Goal: Submit feedback/report problem: Submit feedback/report problem

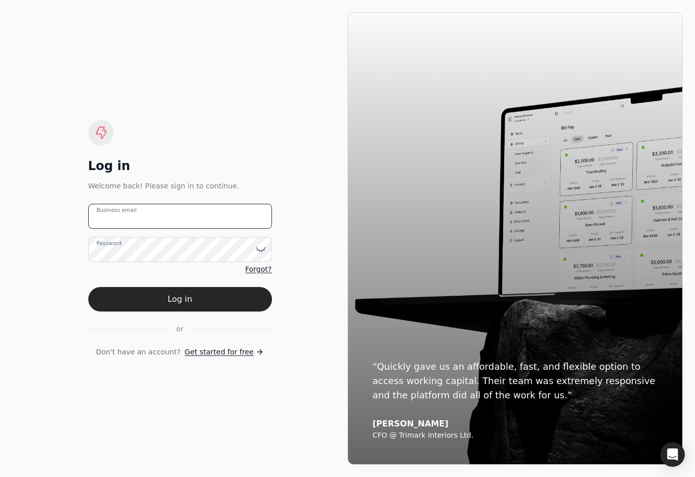
click at [159, 216] on email "Business email" at bounding box center [180, 216] width 184 height 25
click at [192, 223] on email "team+fifth" at bounding box center [180, 216] width 184 height 25
click at [187, 222] on email "team+fifth" at bounding box center [180, 216] width 184 height 25
type email "team+fifthav@helloquickly.com"
drag, startPoint x: 227, startPoint y: 300, endPoint x: 232, endPoint y: 303, distance: 5.8
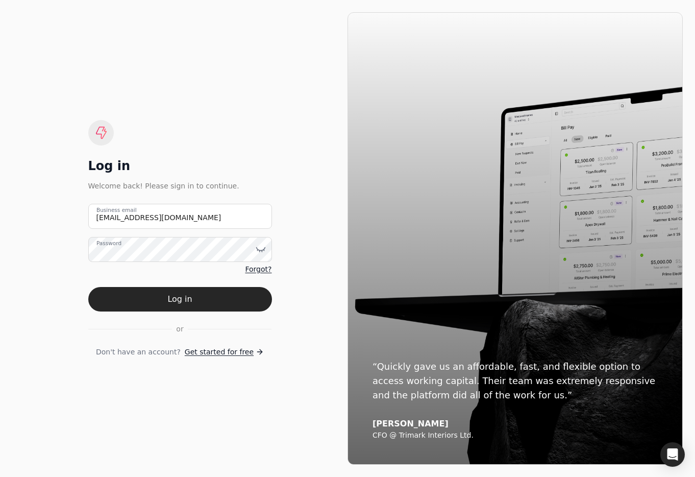
click at [227, 300] on button "Log in" at bounding box center [180, 299] width 184 height 24
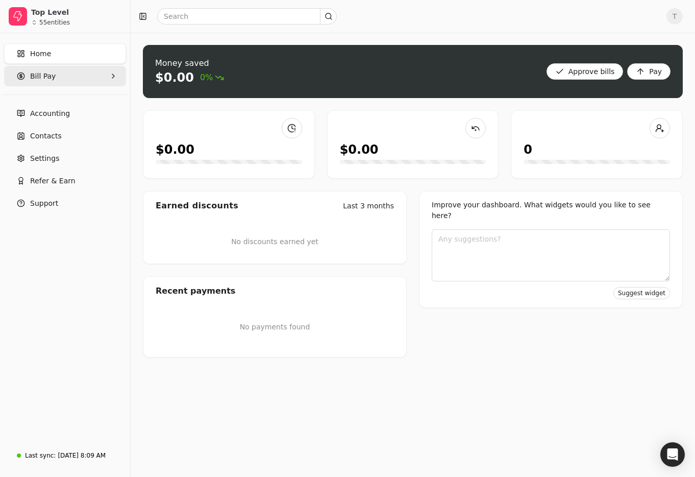
click at [48, 77] on span "Bill Pay" at bounding box center [43, 76] width 26 height 11
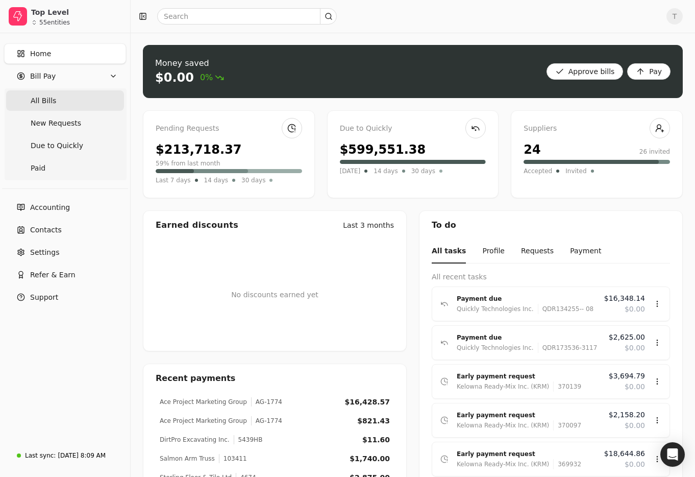
drag, startPoint x: 59, startPoint y: 103, endPoint x: 97, endPoint y: 107, distance: 39.0
click at [60, 103] on Bills "All Bills" at bounding box center [65, 100] width 118 height 20
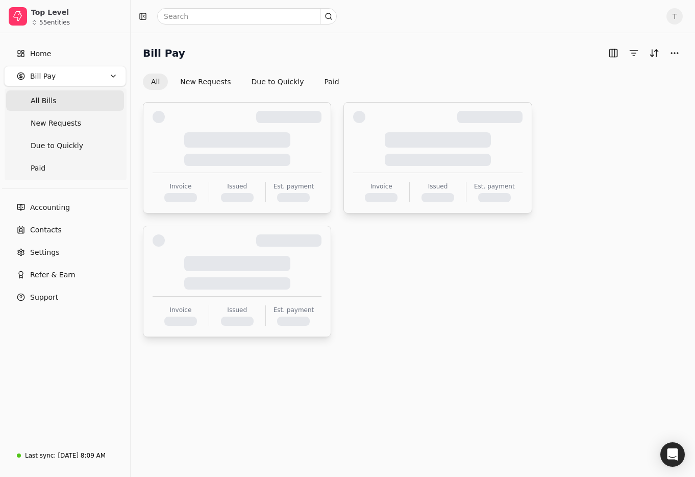
click at [335, 70] on div "Bill Pay All New Requests Due to Quickly Paid" at bounding box center [413, 67] width 540 height 45
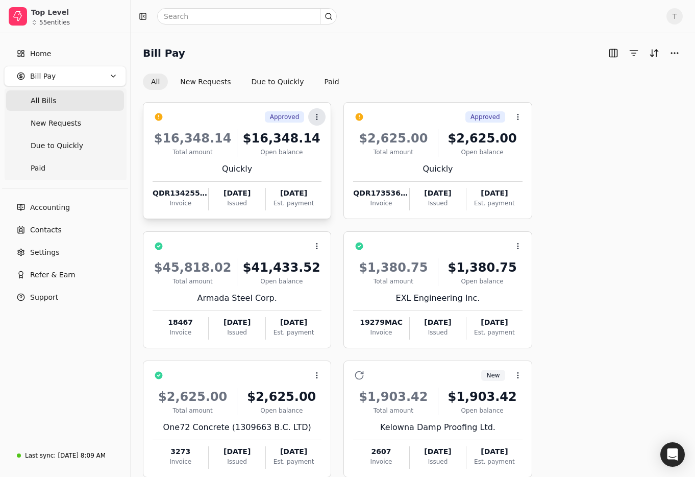
click at [320, 115] on icon at bounding box center [317, 117] width 8 height 8
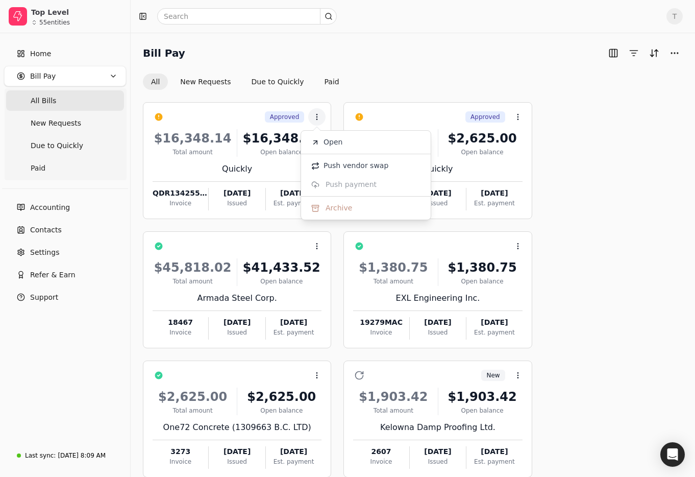
click at [405, 70] on div "Bill Pay All New Requests Due to Quickly Paid" at bounding box center [413, 67] width 540 height 45
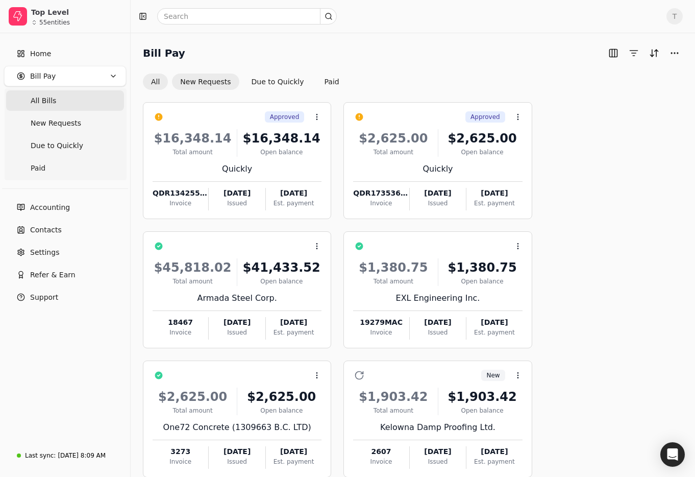
click at [198, 83] on button "New Requests" at bounding box center [205, 81] width 67 height 16
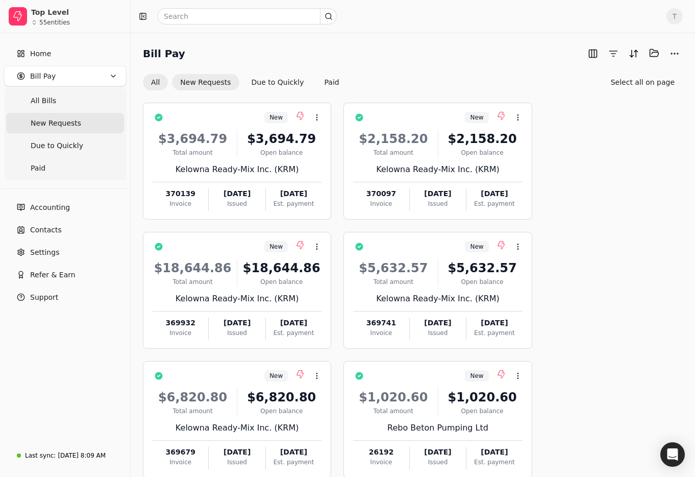
click at [154, 81] on button "All" at bounding box center [155, 82] width 25 height 16
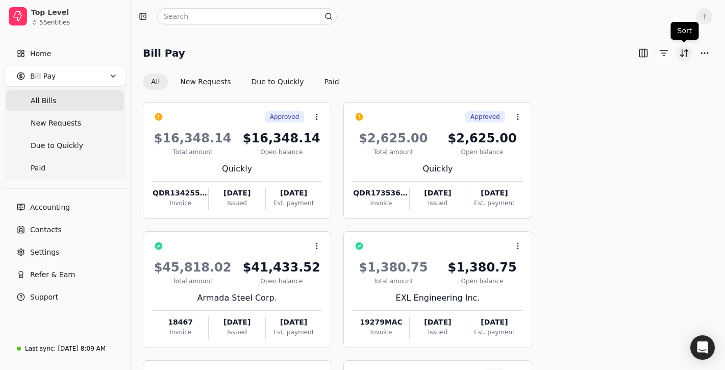
click at [681, 52] on button "Sort" at bounding box center [684, 53] width 16 height 16
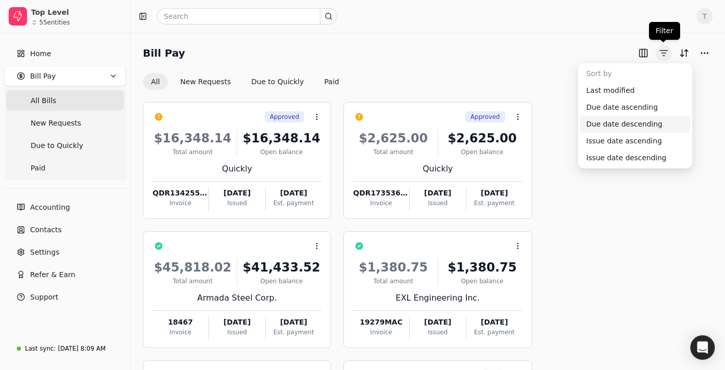
click at [668, 55] on button "button" at bounding box center [664, 53] width 16 height 16
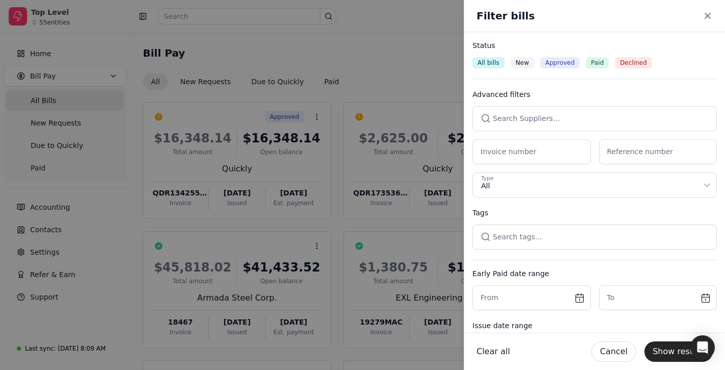
click at [554, 61] on span "Approved" at bounding box center [561, 62] width 30 height 9
click at [661, 352] on button "Show results" at bounding box center [679, 351] width 68 height 20
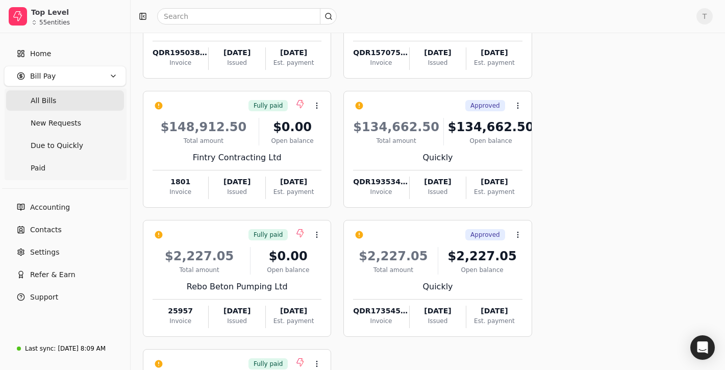
scroll to position [424, 0]
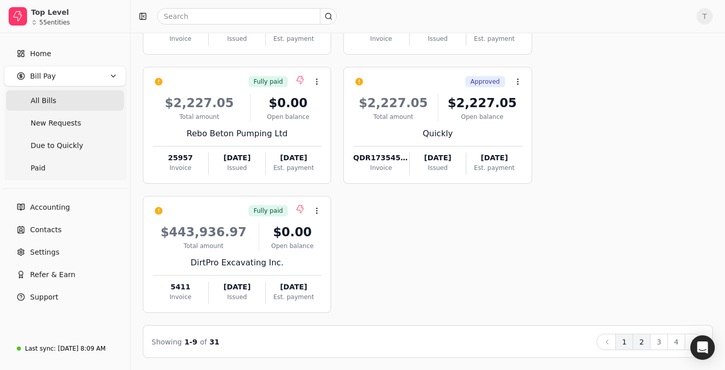
click at [637, 338] on button "2" at bounding box center [642, 342] width 18 height 16
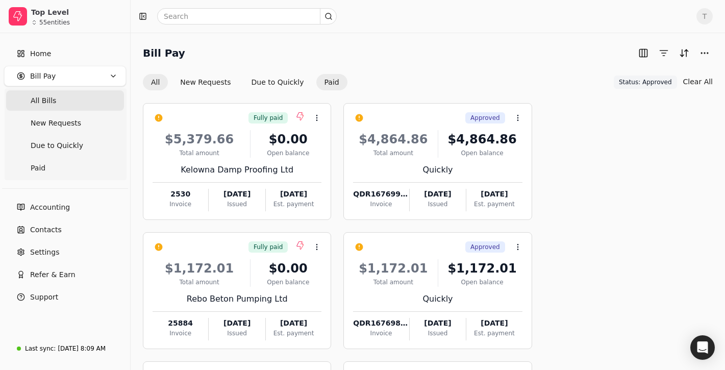
click at [327, 81] on button "Paid" at bounding box center [331, 82] width 31 height 16
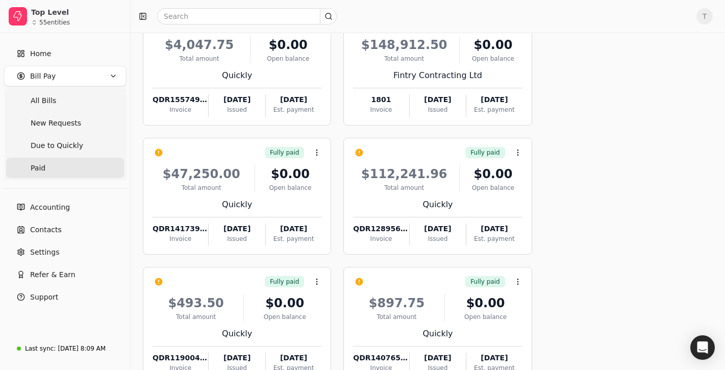
scroll to position [423, 0]
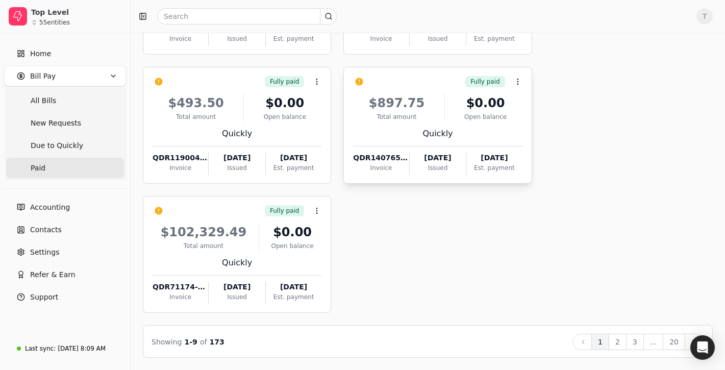
click at [525, 88] on div "Context Menu Button" at bounding box center [517, 81] width 17 height 17
click at [619, 341] on button "2" at bounding box center [618, 342] width 18 height 16
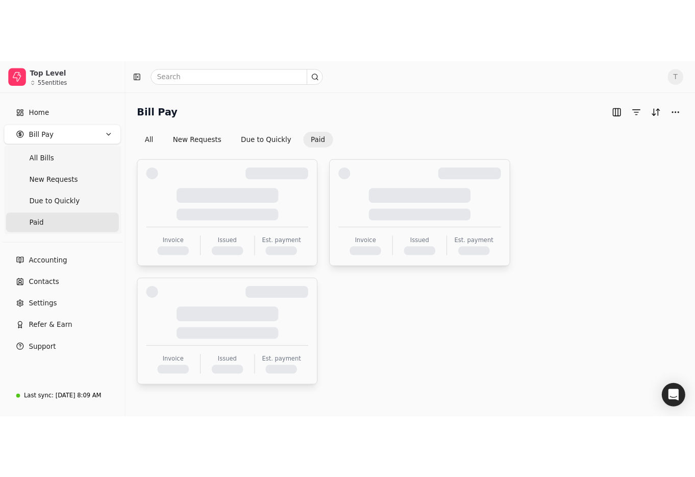
scroll to position [0, 0]
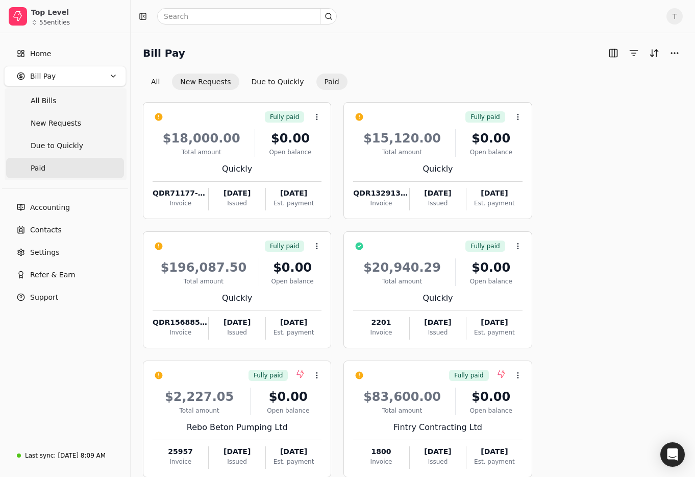
click at [201, 80] on button "New Requests" at bounding box center [205, 81] width 67 height 16
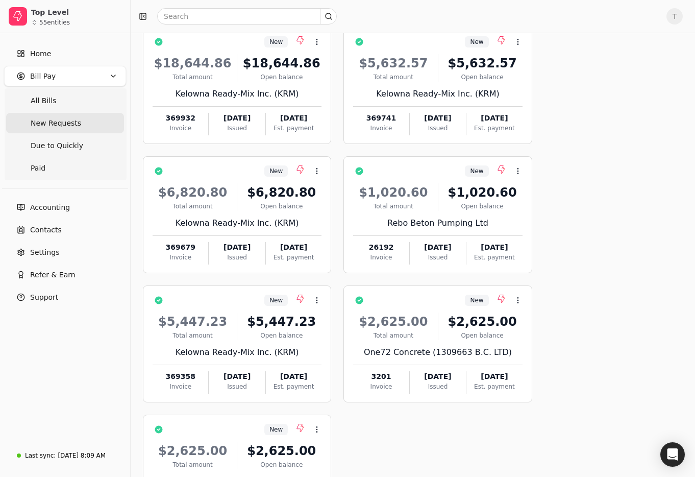
scroll to position [265, 0]
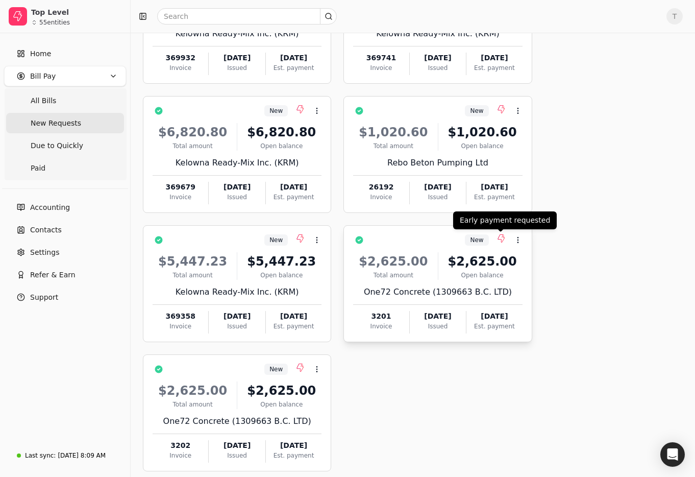
click at [420, 240] on div "New Context Menu Button" at bounding box center [444, 239] width 155 height 17
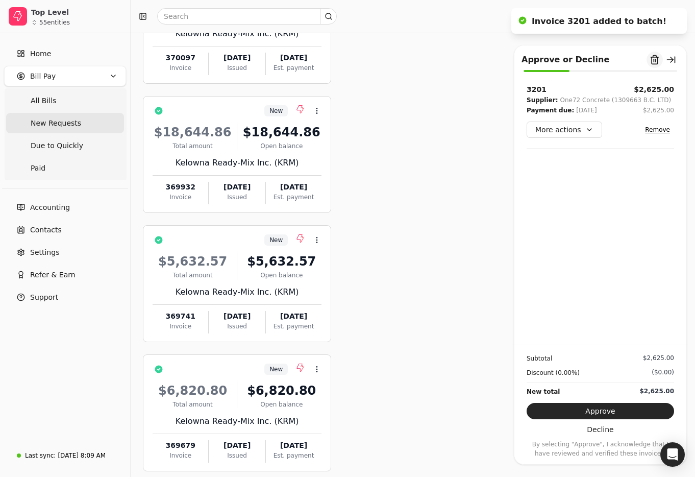
click at [657, 58] on button "Remove from batch" at bounding box center [655, 60] width 16 height 16
drag, startPoint x: 643, startPoint y: 115, endPoint x: 470, endPoint y: 248, distance: 217.7
click at [651, 116] on button "Yes" at bounding box center [660, 116] width 18 height 12
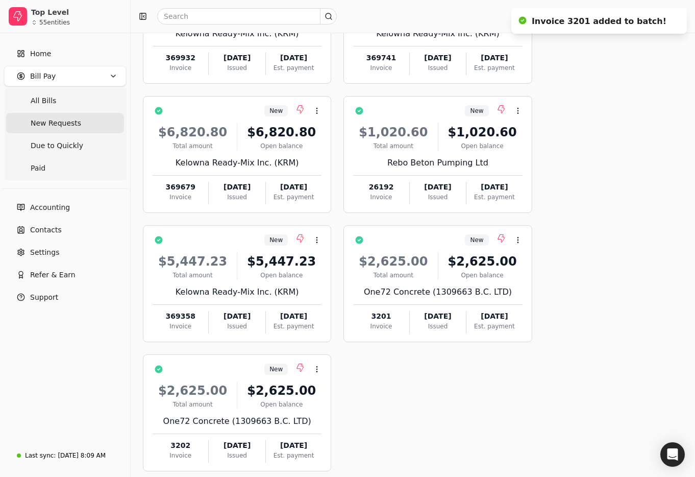
drag, startPoint x: 521, startPoint y: 239, endPoint x: 546, endPoint y: 250, distance: 27.2
click at [521, 239] on icon at bounding box center [518, 240] width 8 height 8
click at [564, 265] on li "Open" at bounding box center [567, 264] width 126 height 19
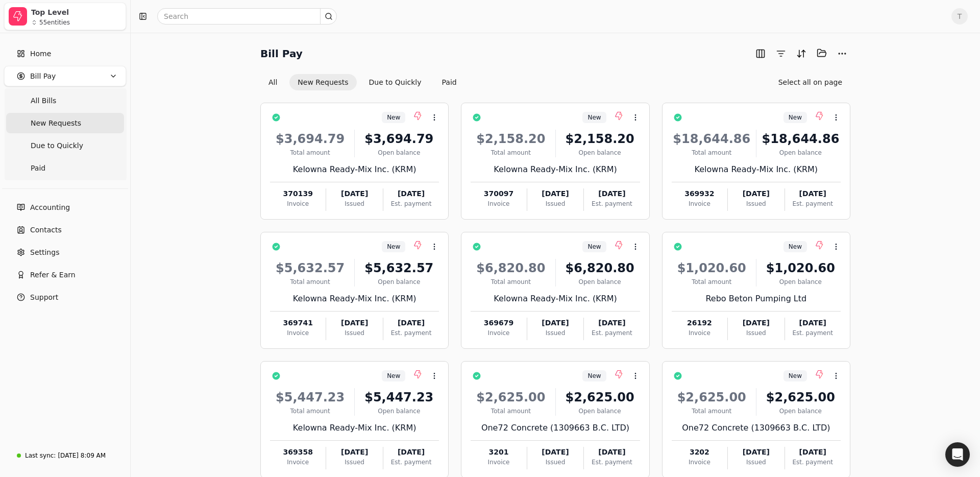
scroll to position [58, 0]
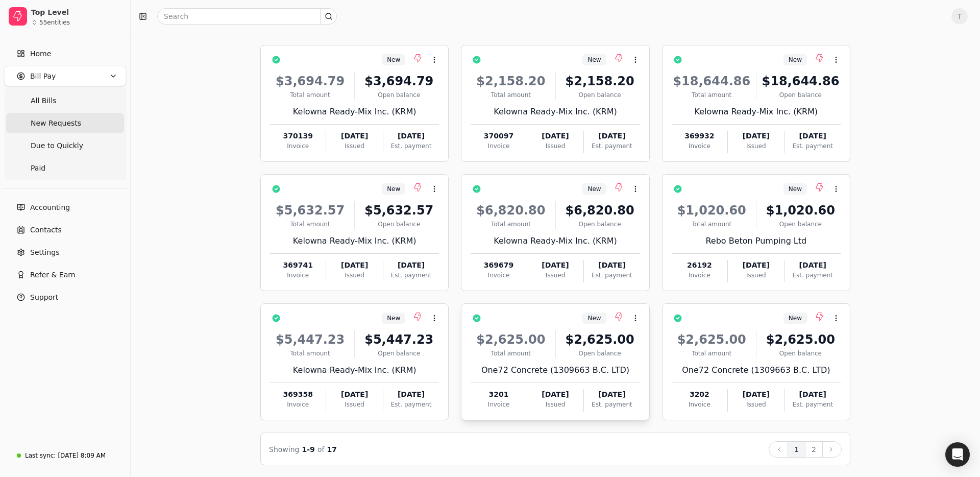
click at [541, 333] on div "$2,625.00" at bounding box center [511, 339] width 80 height 18
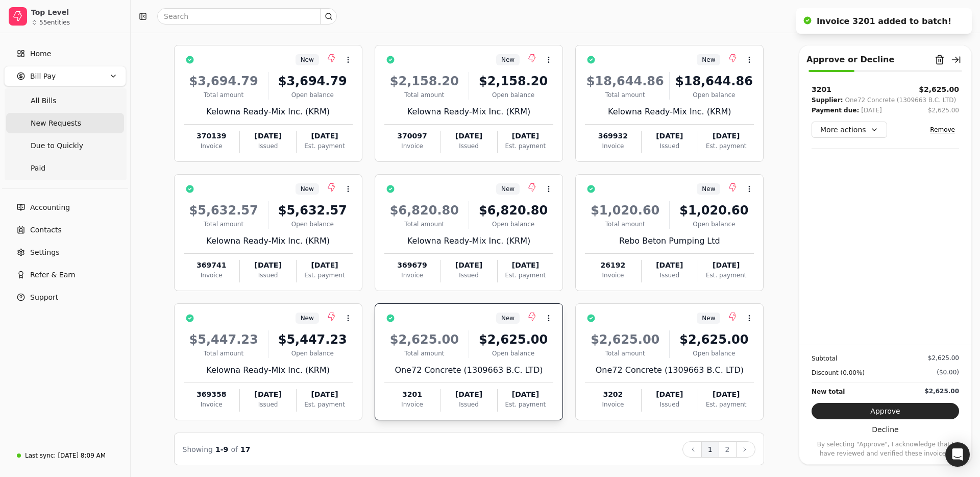
click at [482, 342] on div "$2,625.00" at bounding box center [513, 339] width 80 height 18
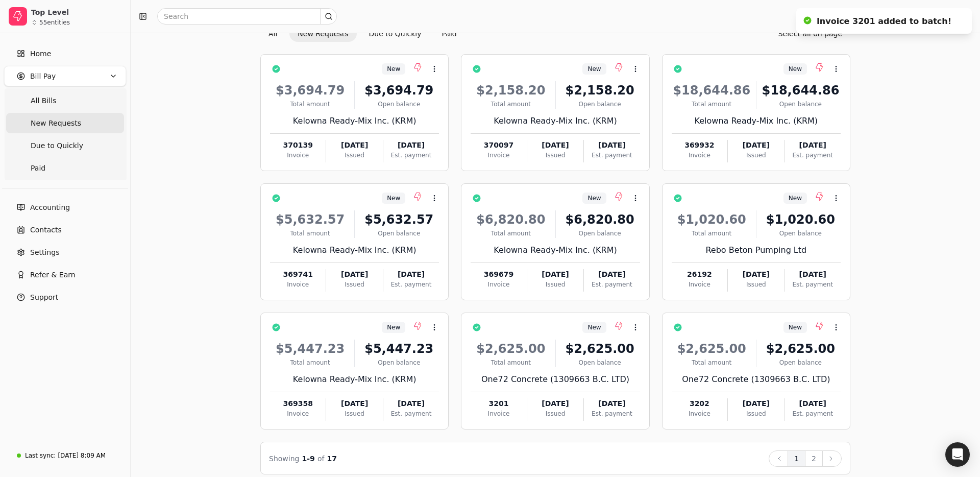
scroll to position [0, 0]
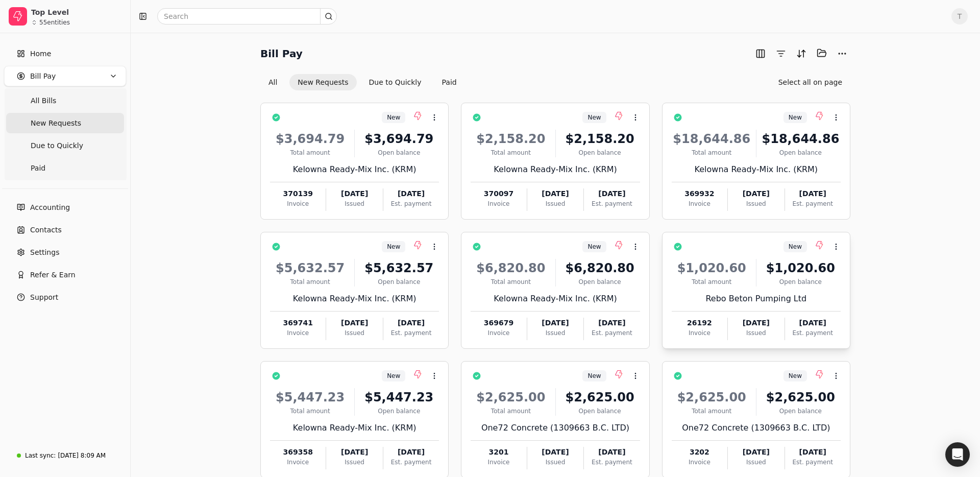
scroll to position [58, 0]
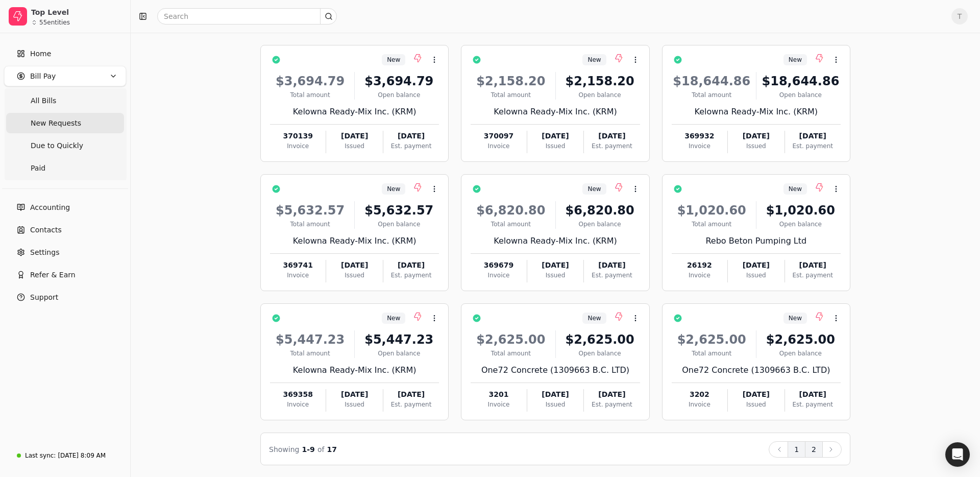
click at [807, 444] on button "2" at bounding box center [814, 449] width 18 height 16
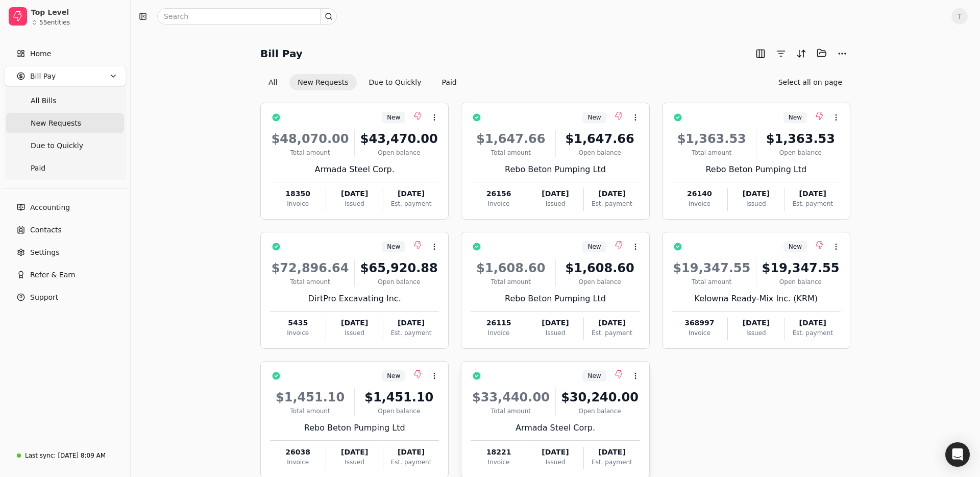
drag, startPoint x: 533, startPoint y: 371, endPoint x: 549, endPoint y: 370, distance: 15.8
click at [533, 371] on div "New Context Menu Button" at bounding box center [562, 375] width 155 height 17
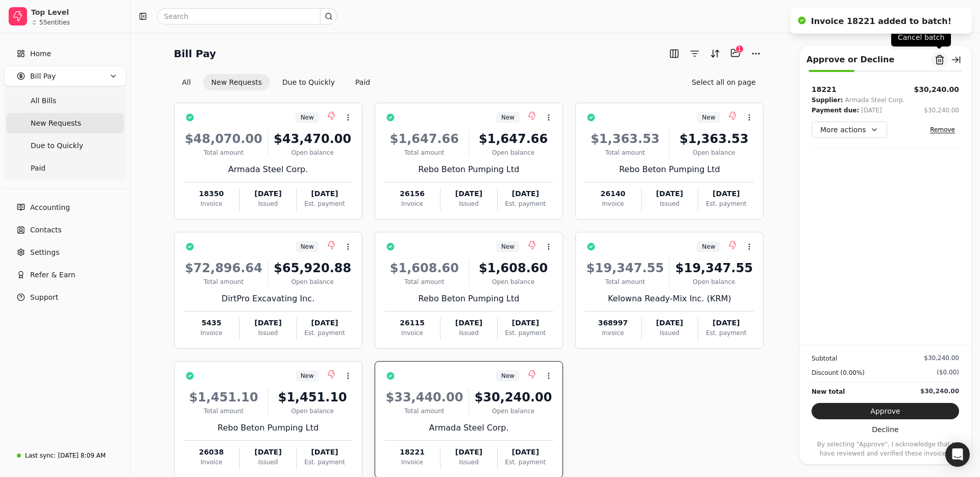
click at [940, 55] on button "Remove from batch" at bounding box center [939, 60] width 16 height 16
click at [936, 117] on button "Yes" at bounding box center [945, 116] width 18 height 12
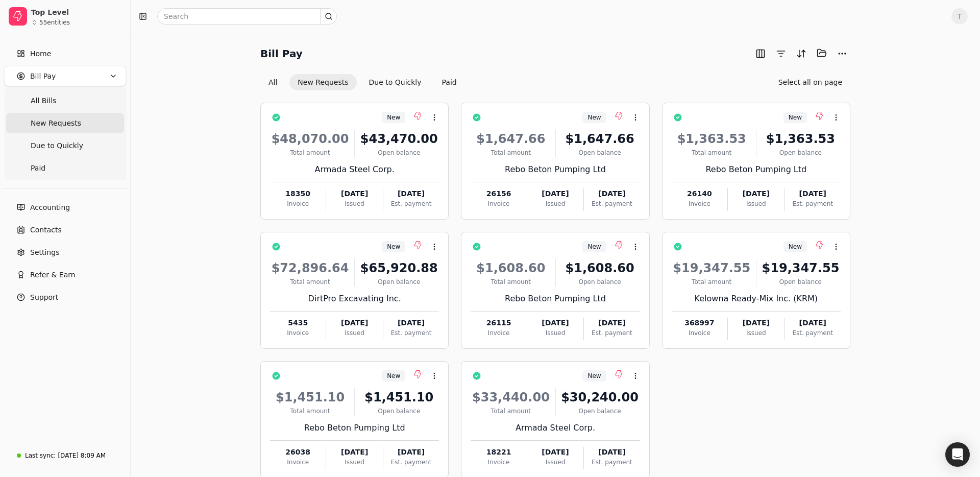
click at [206, 90] on div "Bill Pay Selected items: 0 All New Requests Due to Quickly Paid Select all on p…" at bounding box center [555, 284] width 825 height 478
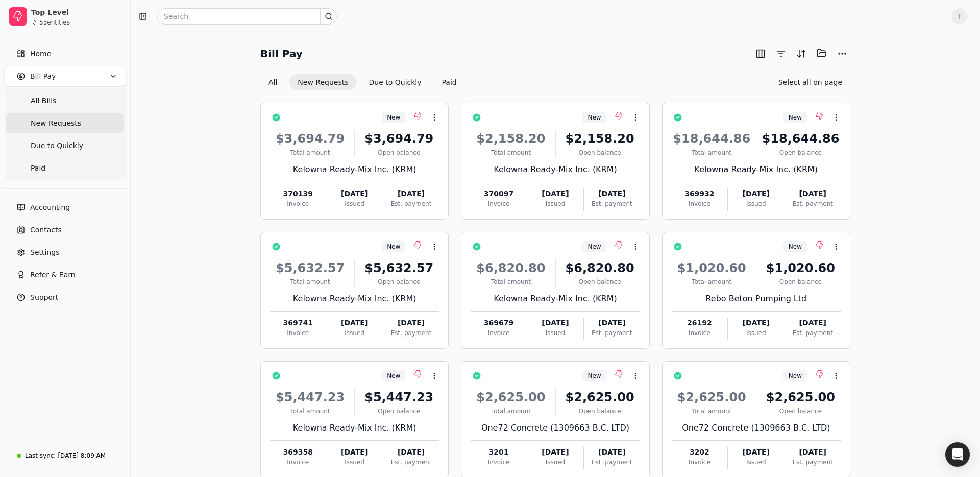
drag, startPoint x: 70, startPoint y: 251, endPoint x: 246, endPoint y: 238, distance: 175.5
click at [70, 251] on link "Settings" at bounding box center [65, 252] width 122 height 20
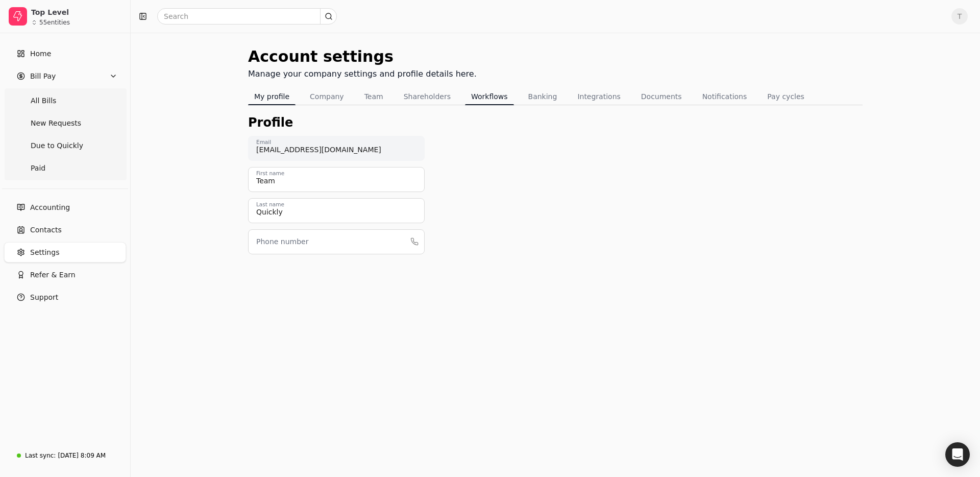
click at [487, 97] on button "Workflows" at bounding box center [489, 96] width 49 height 16
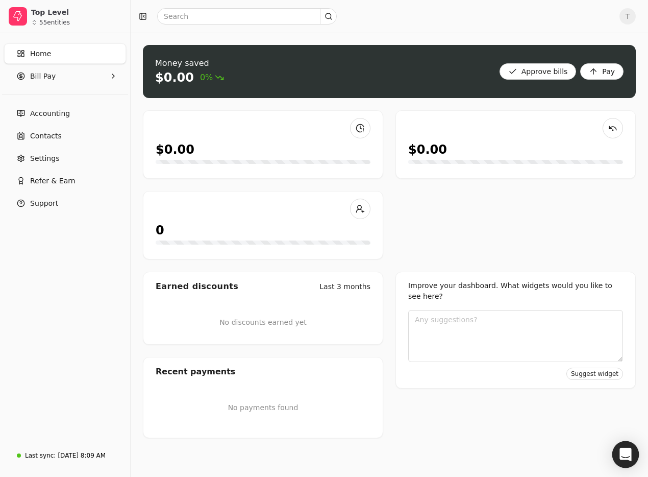
click at [634, 457] on div "Open Intercom Messenger" at bounding box center [625, 454] width 27 height 27
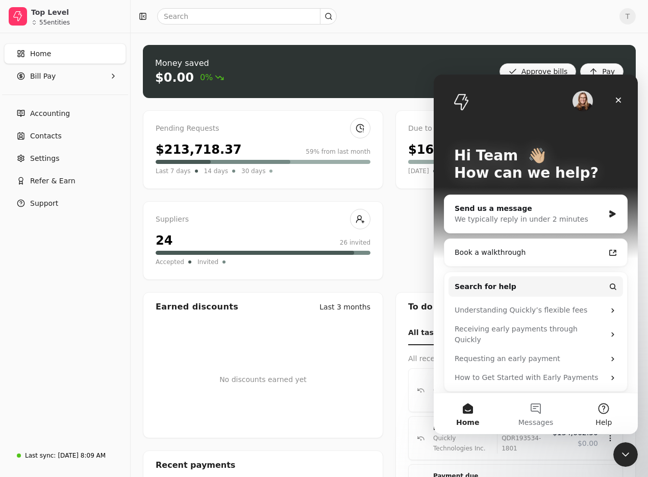
click at [601, 410] on button "Help" at bounding box center [604, 413] width 68 height 41
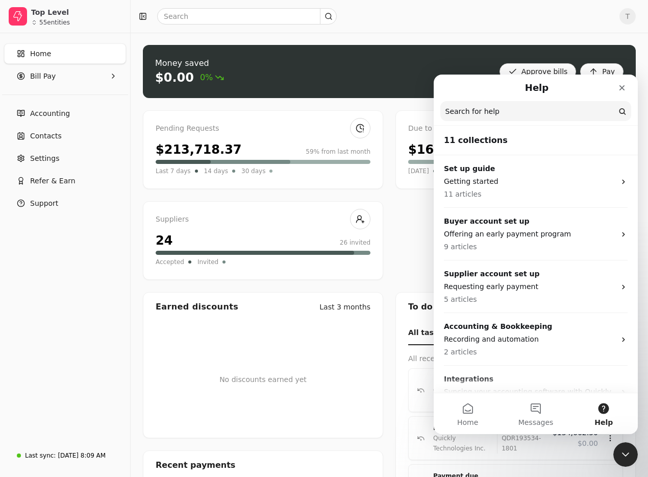
drag, startPoint x: 68, startPoint y: 281, endPoint x: 175, endPoint y: 281, distance: 106.7
click at [68, 281] on div "Home Bill Pay Accounting Contacts Settings Refer & Earn Support" at bounding box center [65, 237] width 130 height 409
click at [42, 200] on span "Support" at bounding box center [44, 203] width 28 height 11
click at [622, 85] on icon "Close" at bounding box center [622, 88] width 8 height 8
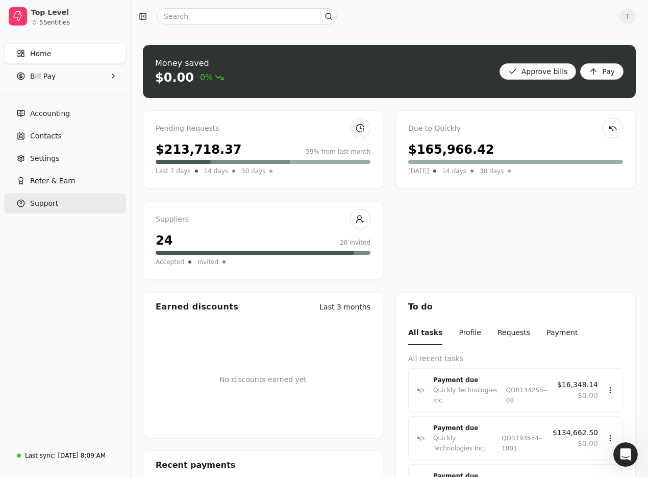
click at [52, 205] on span "Support" at bounding box center [44, 203] width 28 height 11
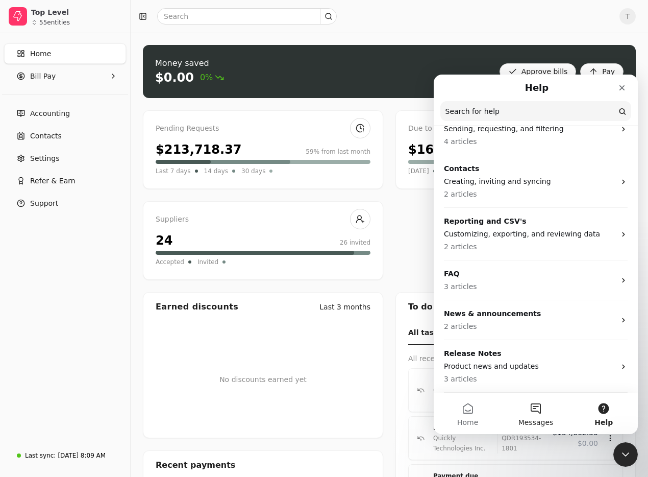
scroll to position [314, 0]
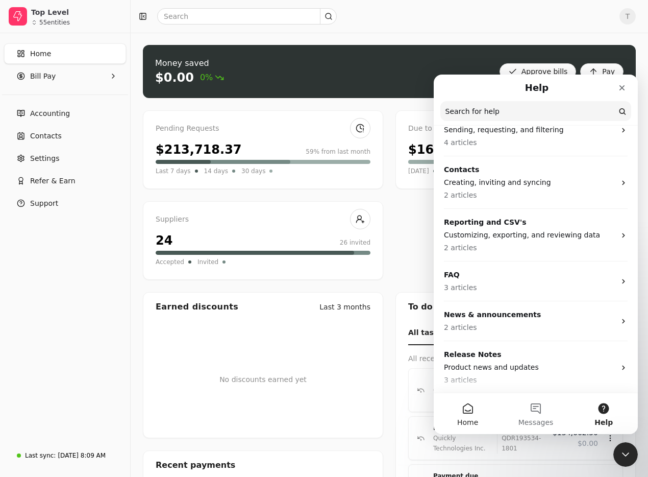
click at [465, 419] on span "Home" at bounding box center [467, 422] width 21 height 7
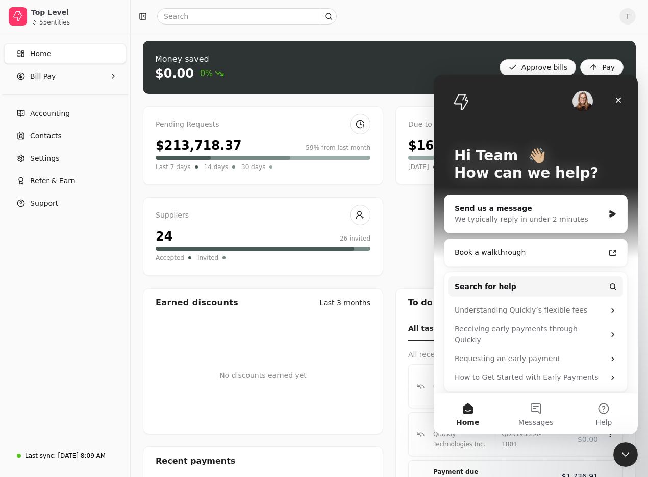
scroll to position [5, 0]
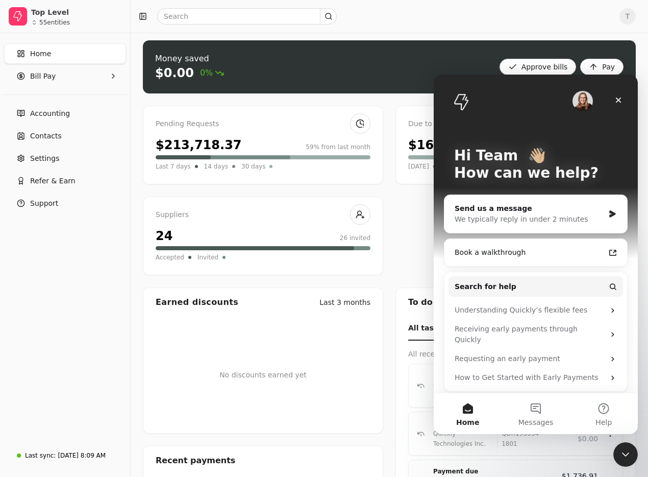
click at [589, 102] on img "Intercom messenger" at bounding box center [583, 101] width 20 height 20
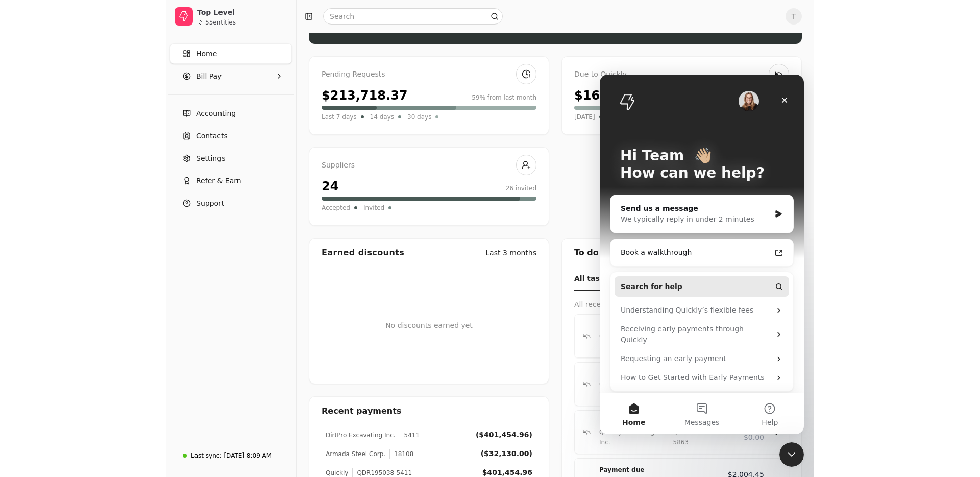
scroll to position [57, 0]
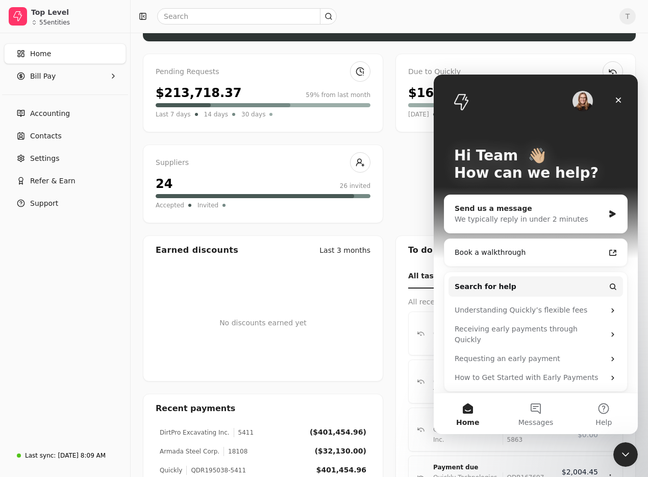
click at [518, 209] on div "Send us a message" at bounding box center [530, 208] width 150 height 11
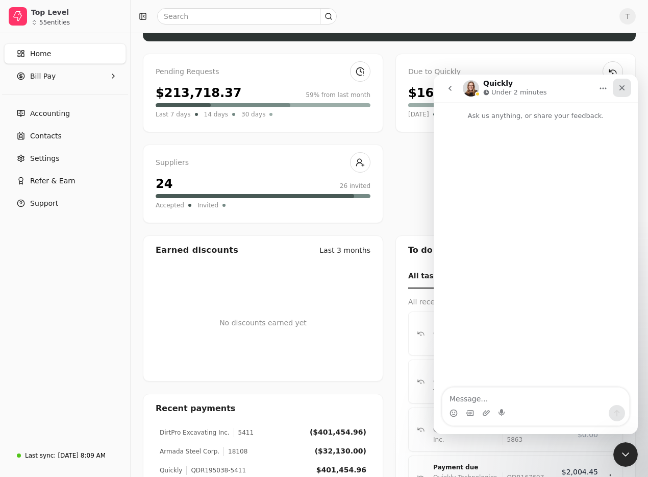
drag, startPoint x: 1056, startPoint y: 164, endPoint x: 622, endPoint y: 86, distance: 440.9
click at [622, 86] on icon "Close" at bounding box center [622, 88] width 8 height 8
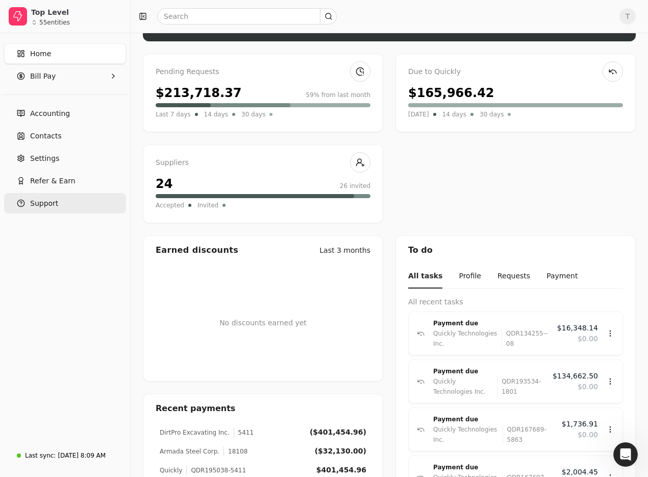
click at [31, 201] on span "Support" at bounding box center [44, 203] width 28 height 11
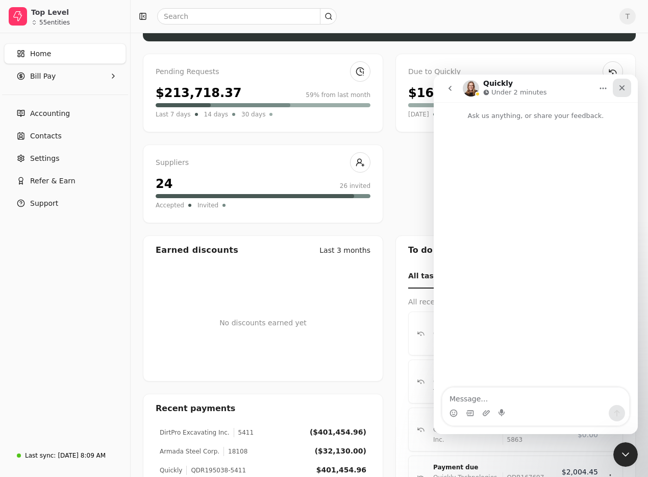
click at [620, 87] on icon "Close" at bounding box center [622, 88] width 8 height 8
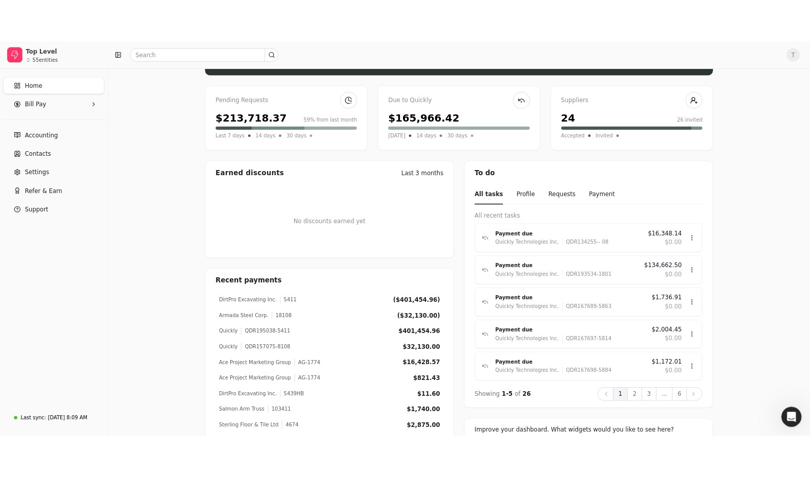
scroll to position [0, 0]
